Goal: Task Accomplishment & Management: Use online tool/utility

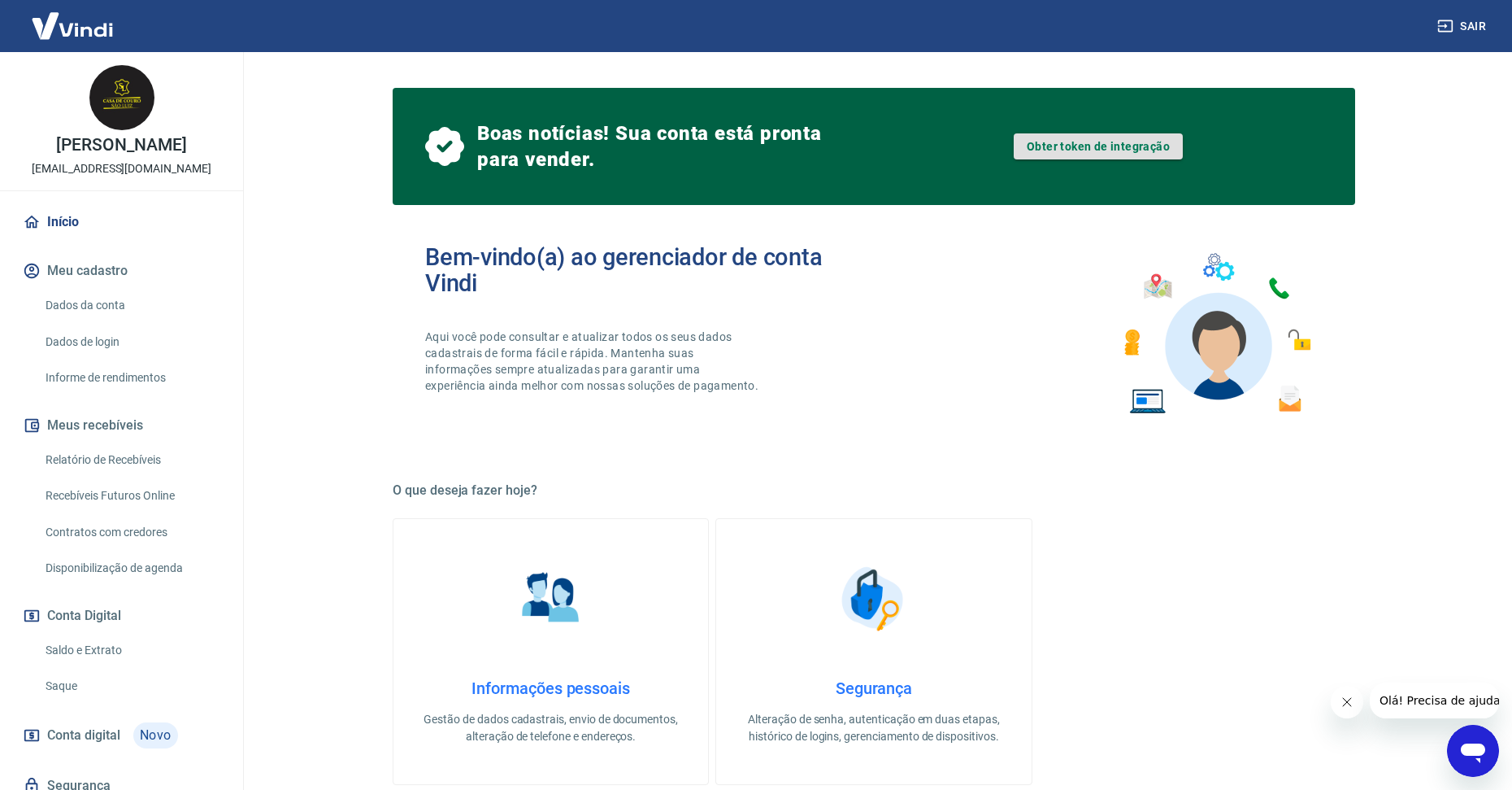
click at [1140, 154] on link "Obter token de integração" at bounding box center [1098, 146] width 169 height 26
